Goal: Check status

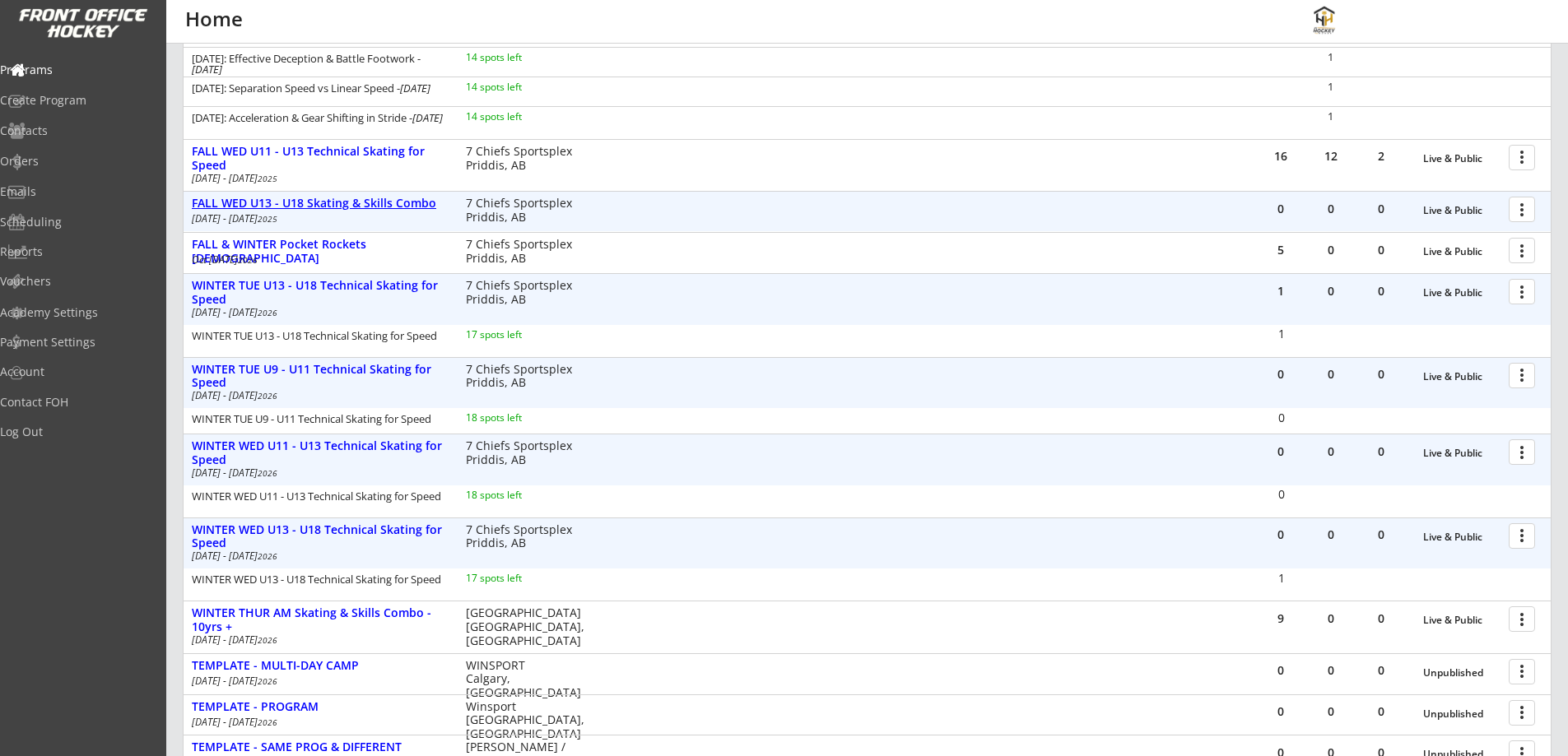
click at [320, 200] on div "FALL WED U13 - U18 Skating & Skills Combo" at bounding box center [319, 203] width 257 height 14
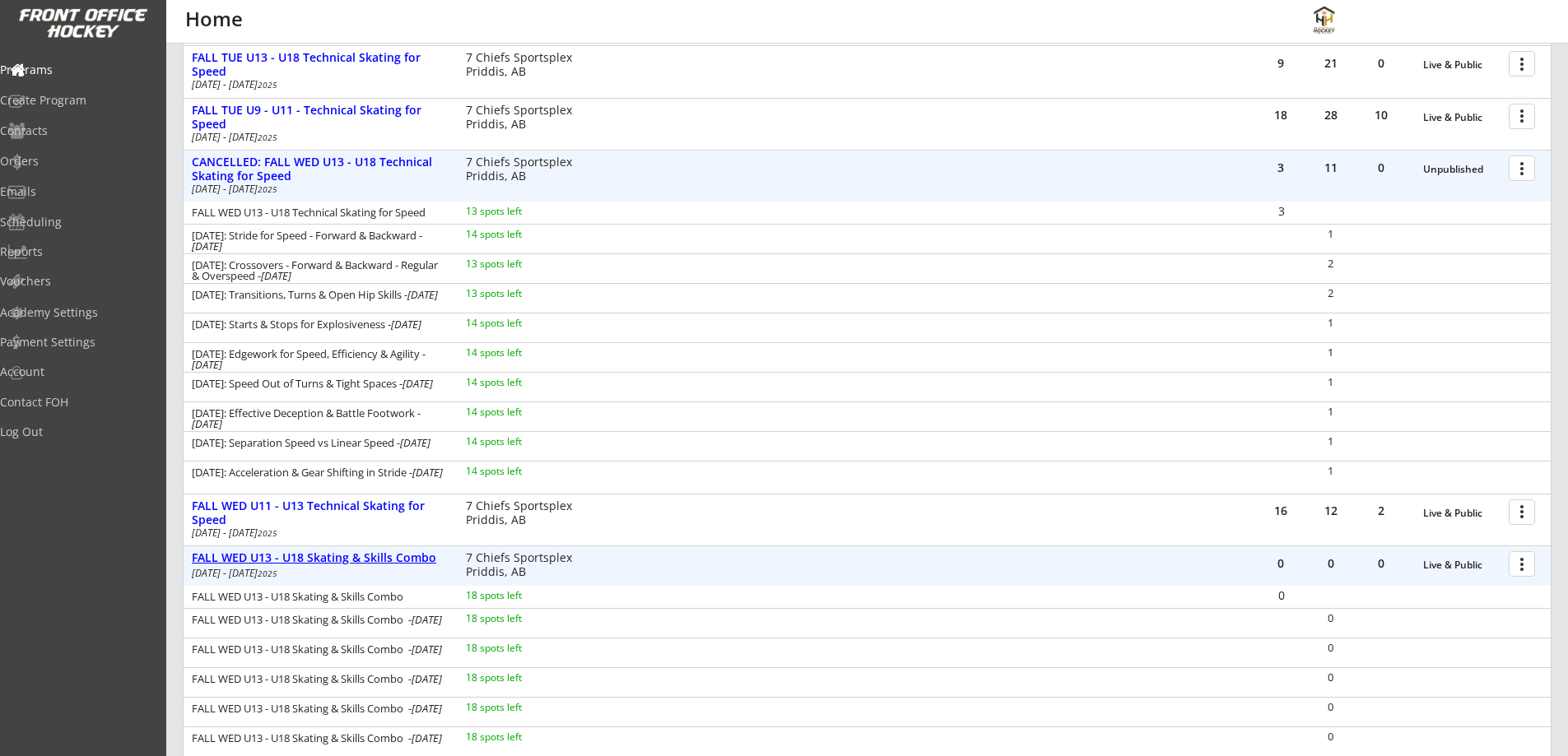
scroll to position [297, 0]
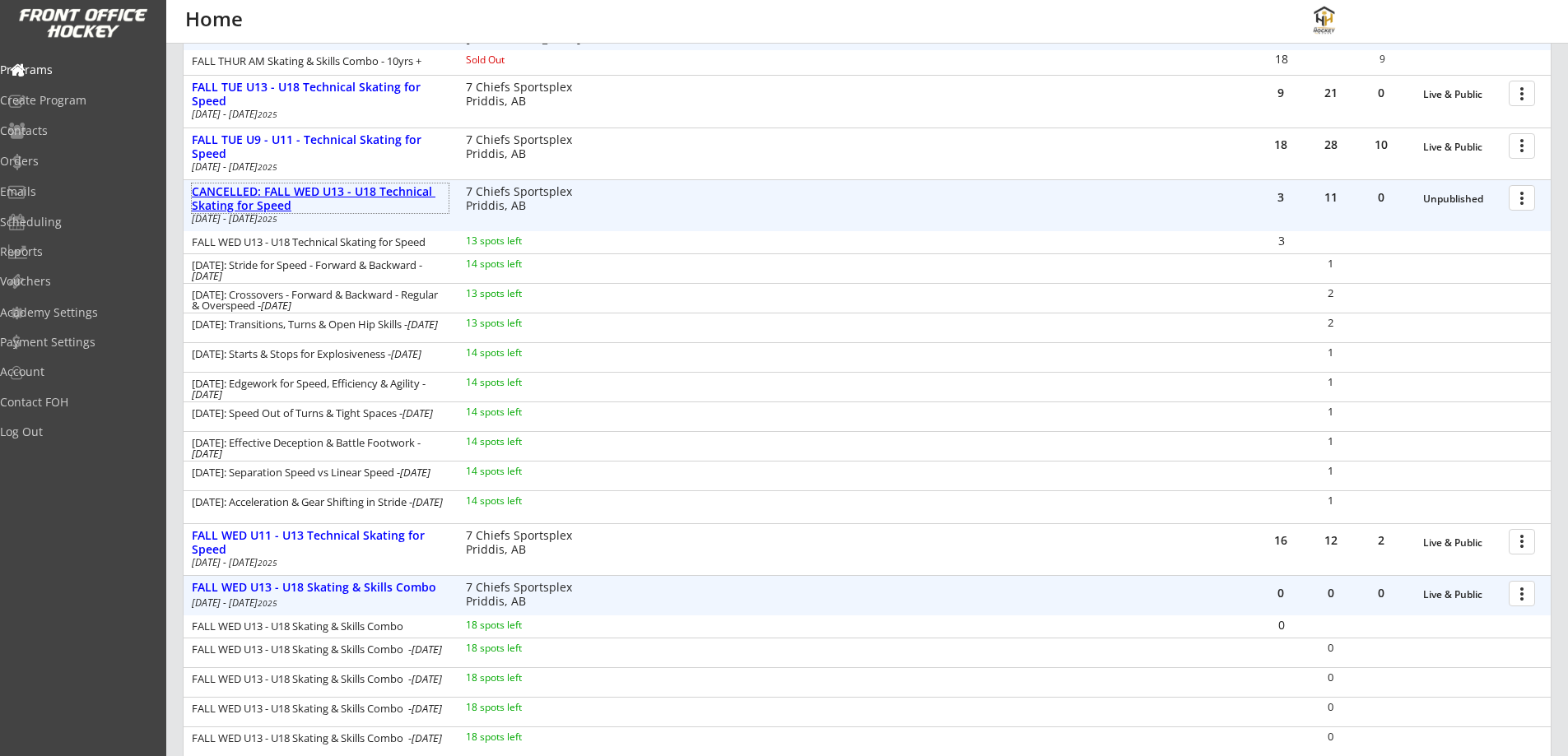
click at [337, 192] on div "CANCELLED: FALL WED U13 - U18 Technical Skating for Speed" at bounding box center [319, 199] width 257 height 28
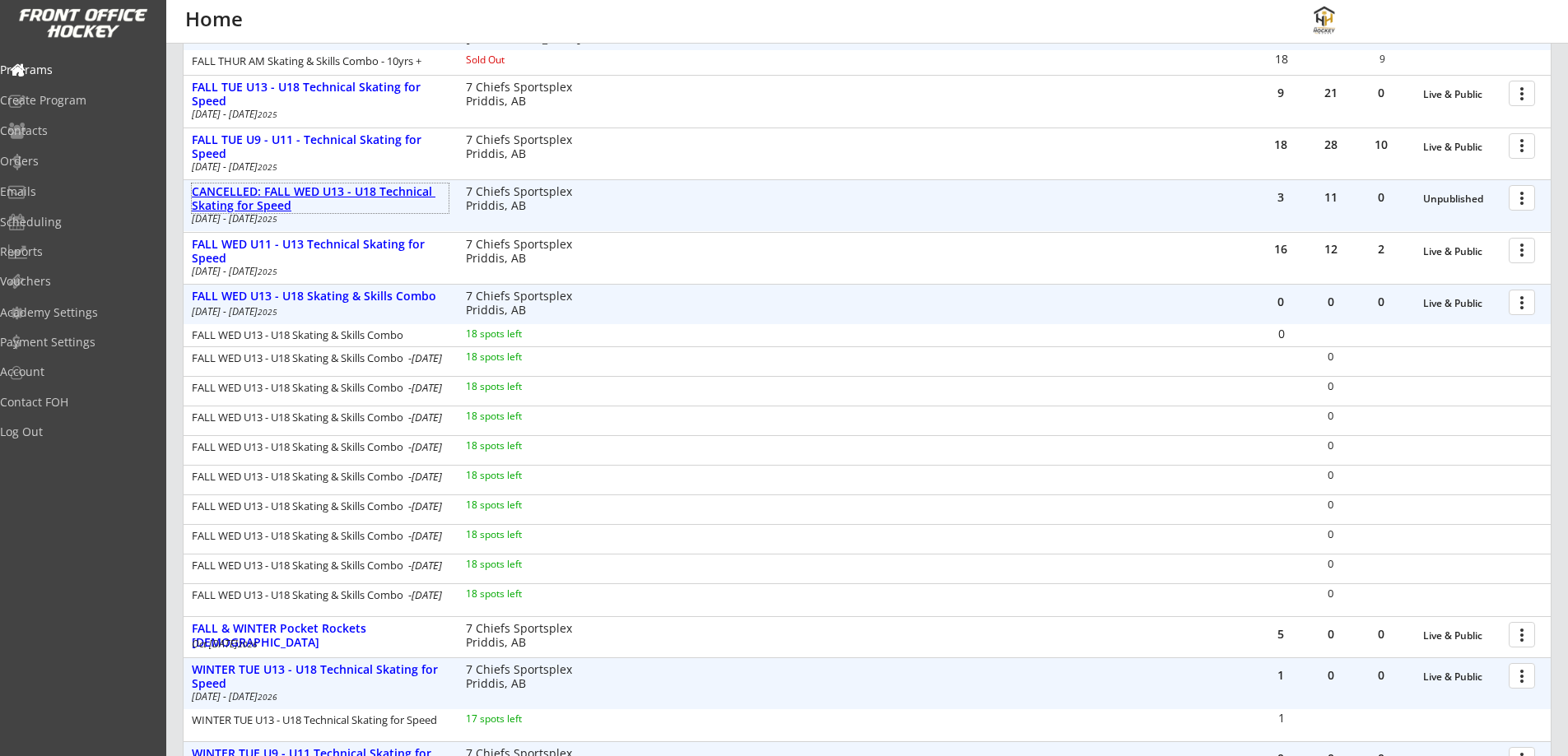
click at [290, 190] on div "CANCELLED: FALL WED U13 - U18 Technical Skating for Speed" at bounding box center [319, 199] width 257 height 28
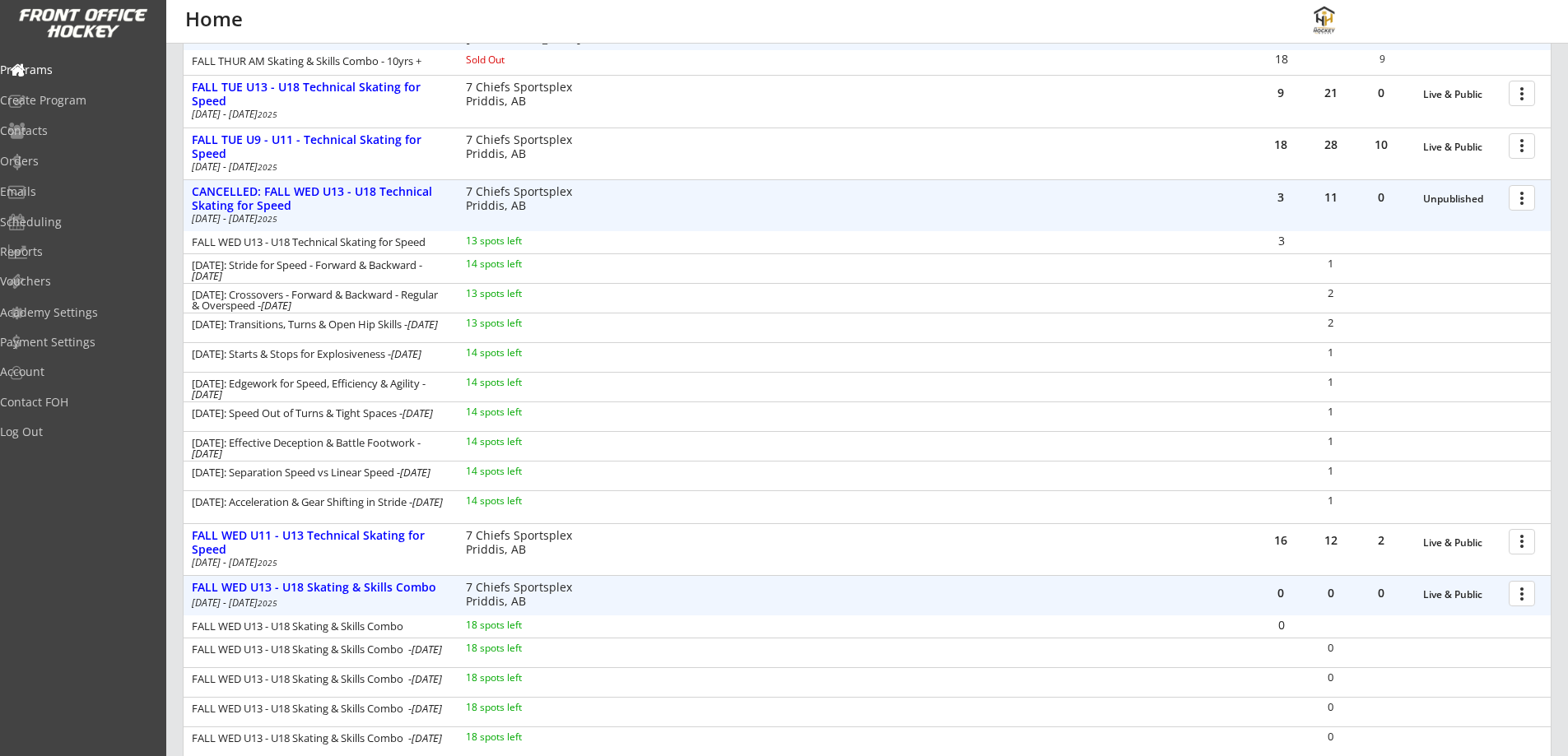
click at [1528, 196] on div at bounding box center [1525, 197] width 29 height 29
